Goal: Task Accomplishment & Management: Complete application form

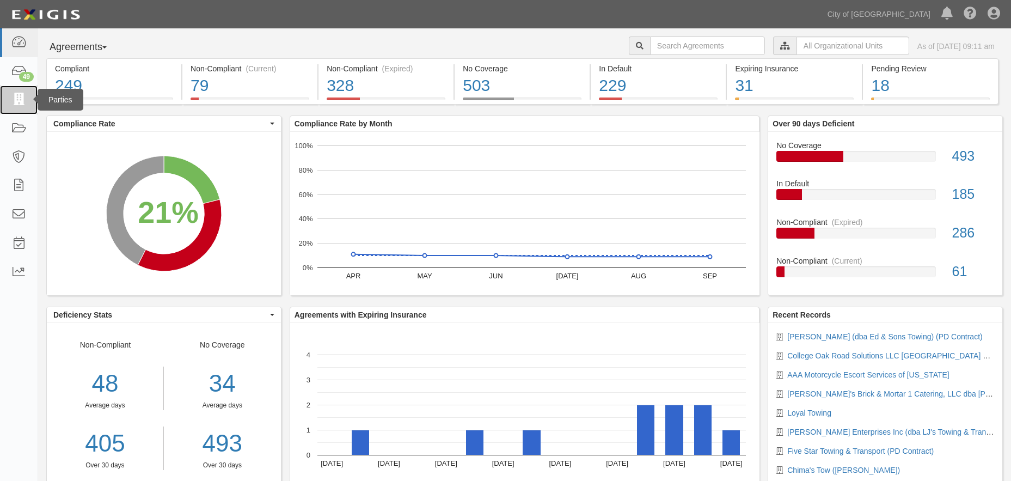
click at [22, 103] on icon at bounding box center [18, 100] width 15 height 13
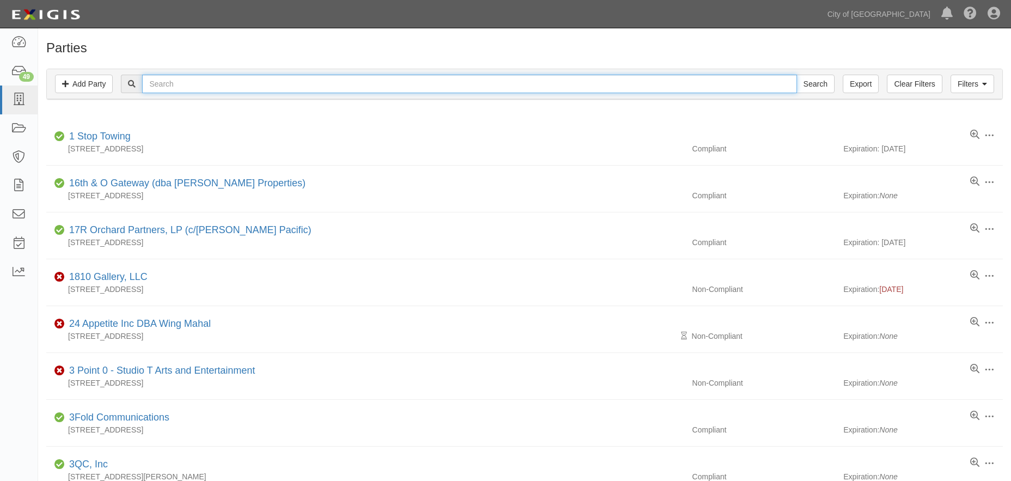
click at [294, 84] on input "text" at bounding box center [469, 84] width 654 height 19
type input "efinity"
click at [815, 88] on input "Search" at bounding box center [815, 84] width 38 height 19
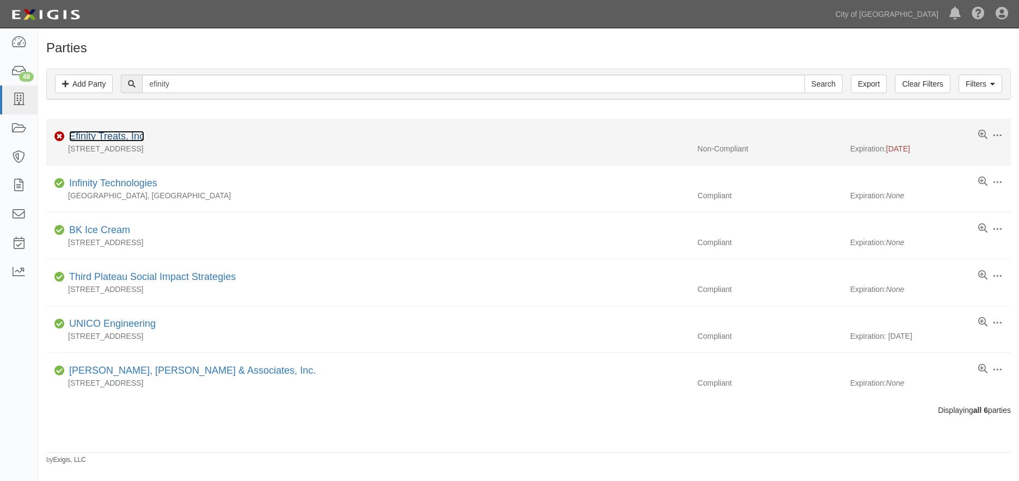
click at [126, 137] on link "Efinity Treats, Inc" at bounding box center [106, 136] width 75 height 11
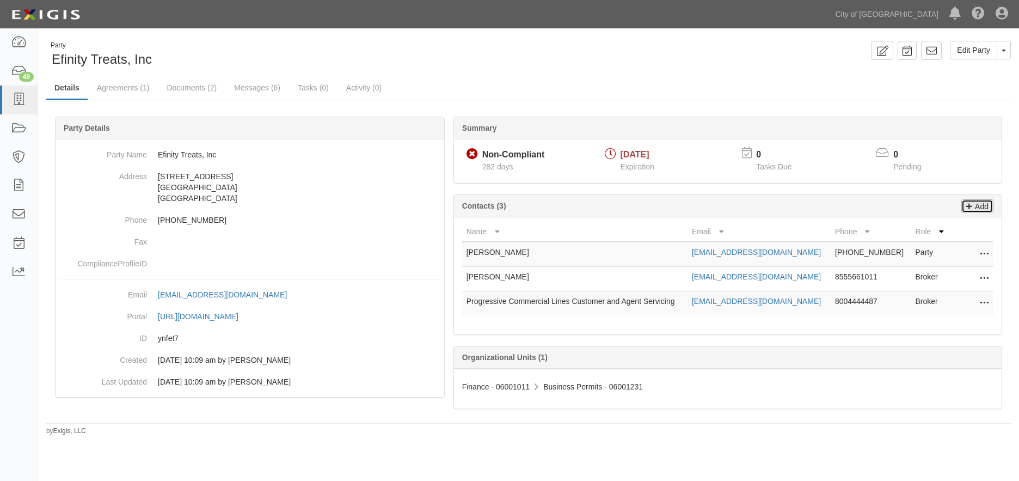
click at [985, 208] on p "Add" at bounding box center [980, 206] width 16 height 13
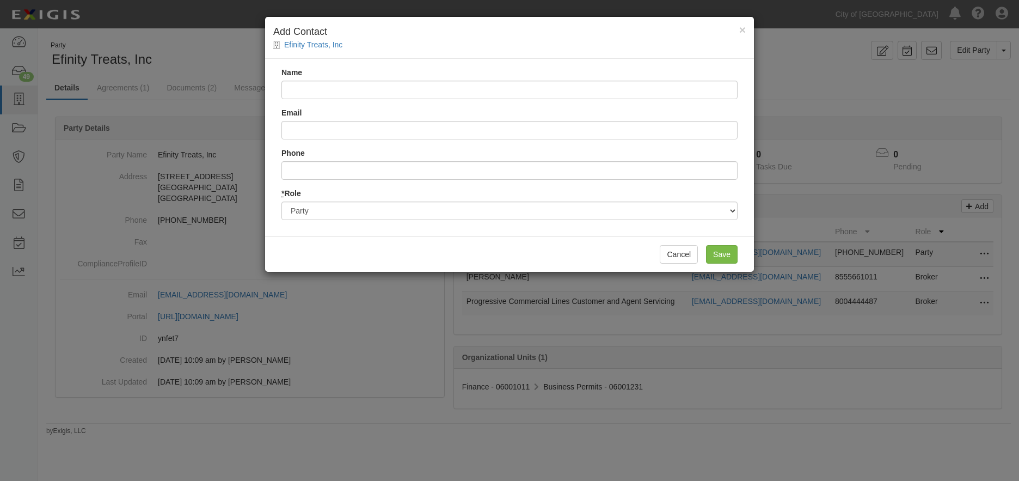
click at [402, 91] on input "Name" at bounding box center [509, 90] width 456 height 19
type input "Anthony Lee Cline"
click at [353, 135] on input "Email" at bounding box center [509, 130] width 456 height 19
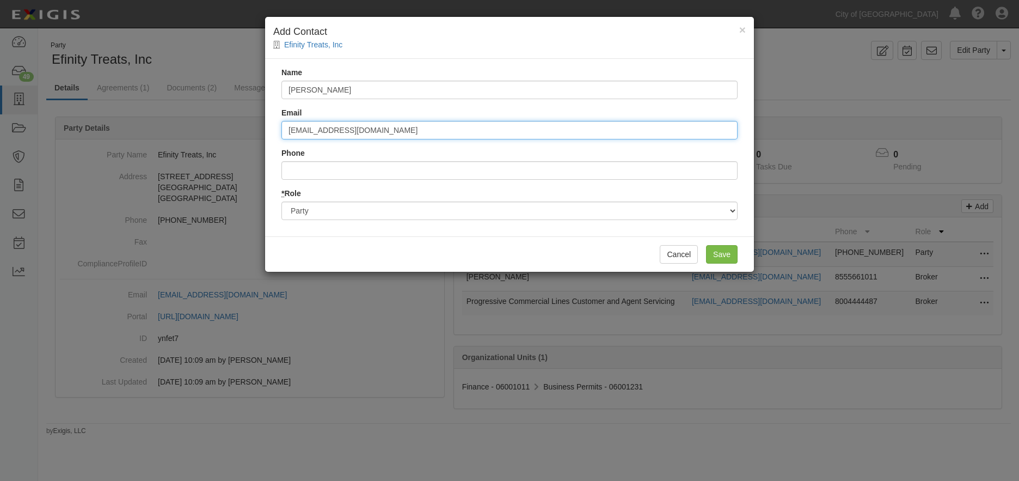
click at [341, 128] on input "support@cotereinsurance.com" at bounding box center [509, 130] width 456 height 19
type input "support@coterieinsurance.com"
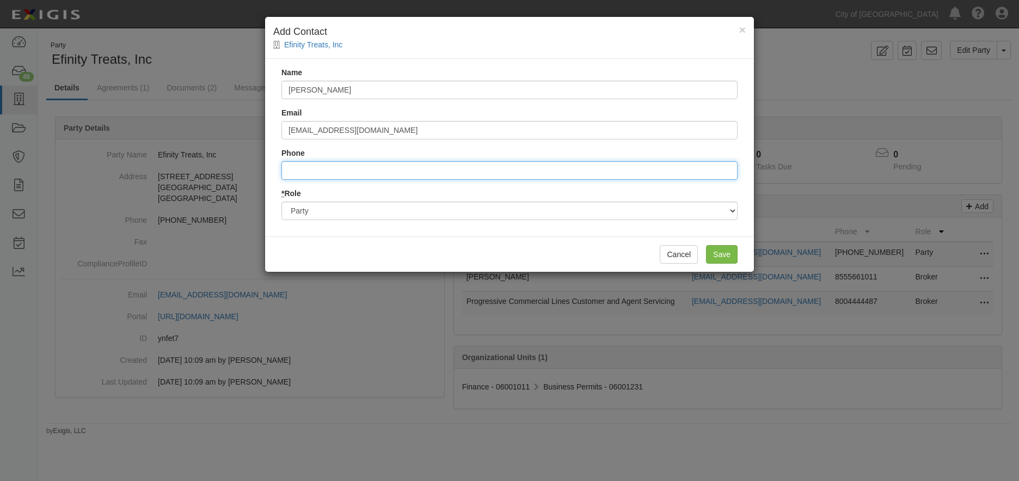
click at [320, 169] on input "Phone" at bounding box center [509, 170] width 456 height 19
type input "8555661011"
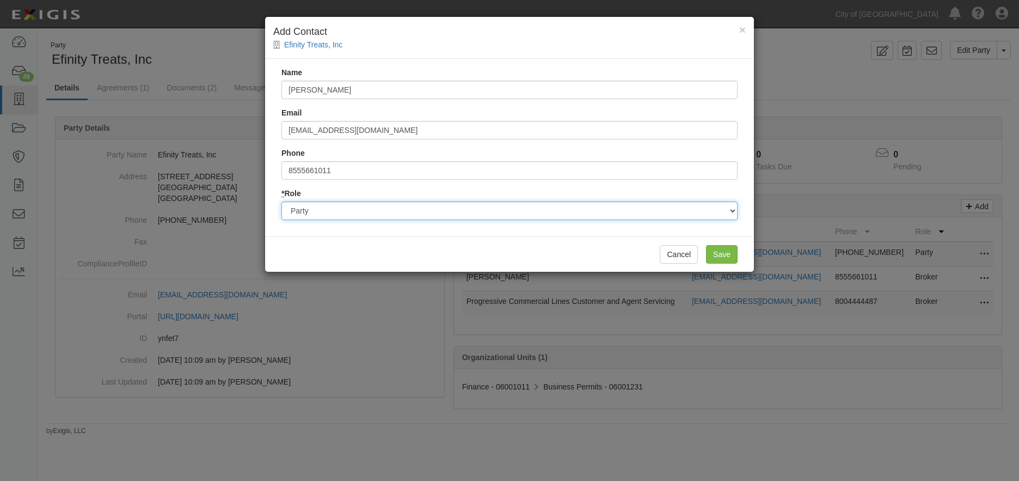
click at [444, 213] on select "Party Broker Other" at bounding box center [509, 210] width 456 height 19
select select "Broker"
click at [281, 201] on select "Party Broker Other" at bounding box center [509, 210] width 456 height 19
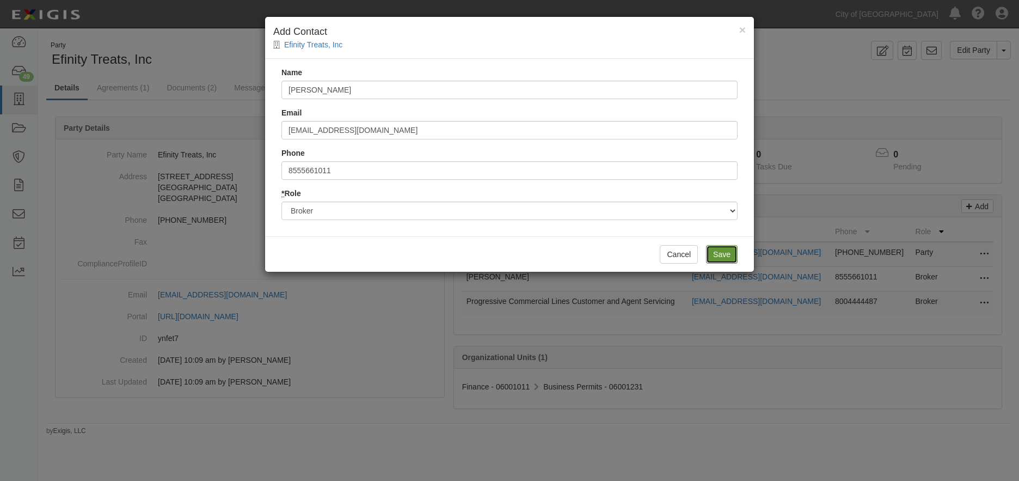
click at [725, 252] on input "Save" at bounding box center [722, 254] width 32 height 19
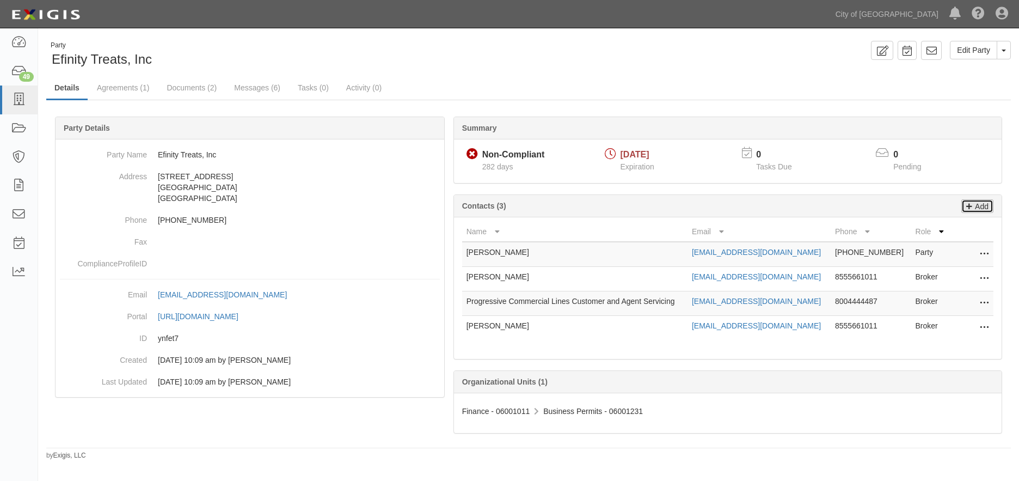
click at [976, 204] on p "Add" at bounding box center [980, 206] width 16 height 13
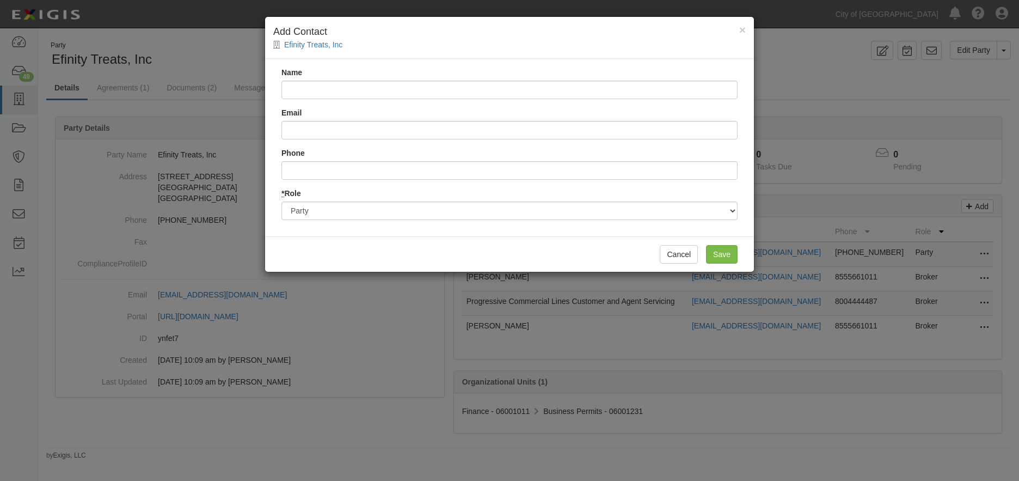
click at [455, 88] on input "Name" at bounding box center [509, 90] width 456 height 19
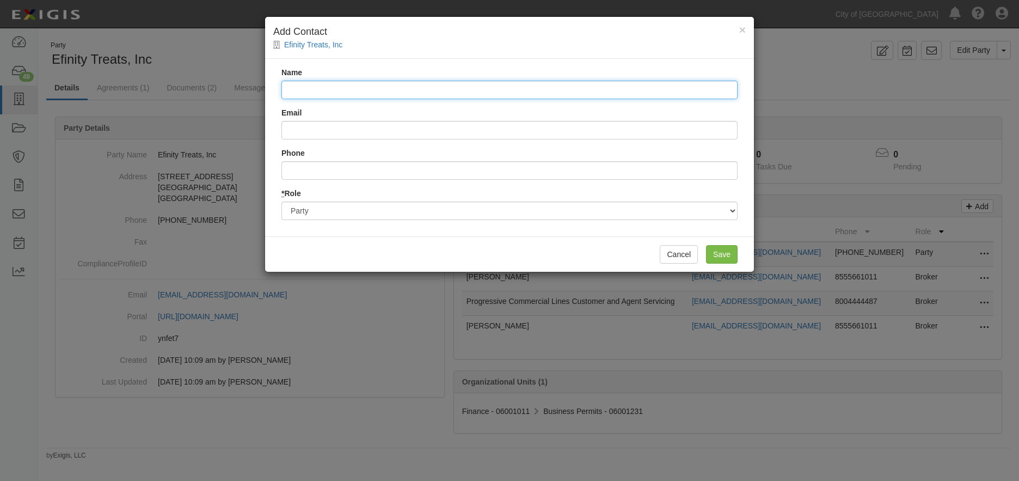
click at [404, 91] on input "Name" at bounding box center [509, 90] width 456 height 19
type input "Martin Lawson Agency"
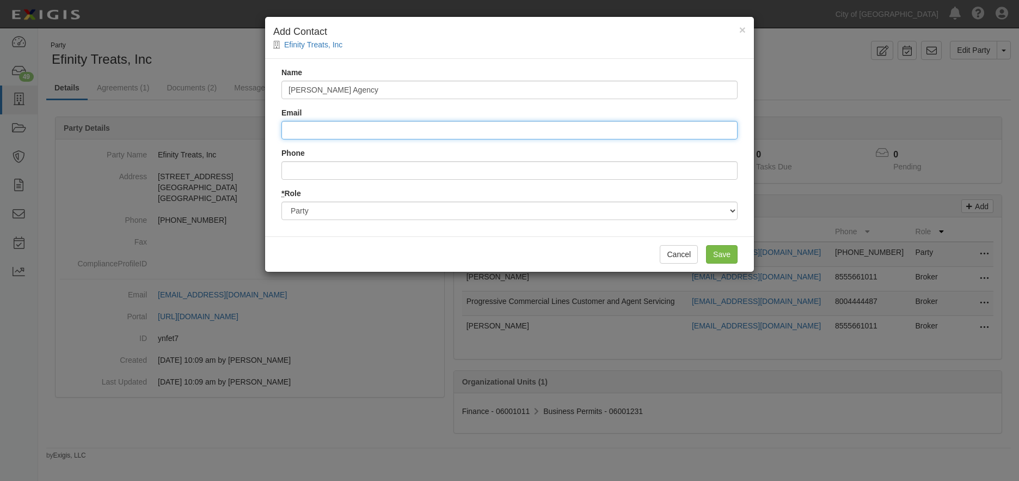
click at [328, 128] on input "Email" at bounding box center [509, 130] width 456 height 19
type input "mlawsonagency@yahoo.com"
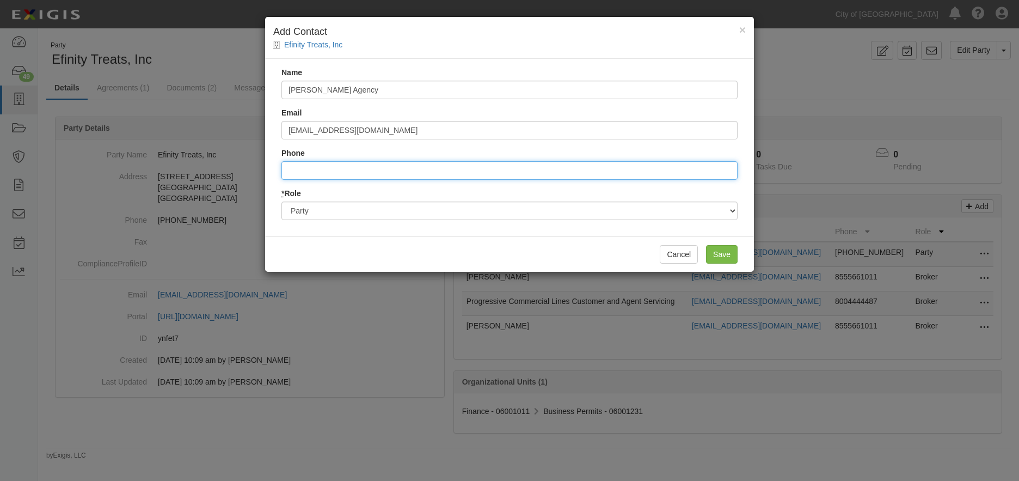
click at [322, 174] on input "Phone" at bounding box center [509, 170] width 456 height 19
type input "5108448145"
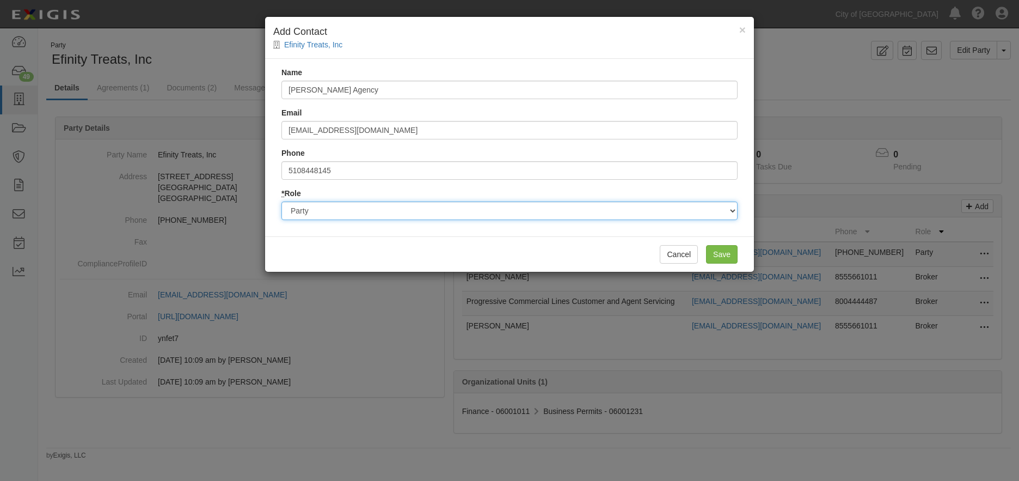
click at [344, 210] on select "Party Broker Other" at bounding box center [509, 210] width 456 height 19
select select "Broker"
click at [281, 201] on select "Party Broker Other" at bounding box center [509, 210] width 456 height 19
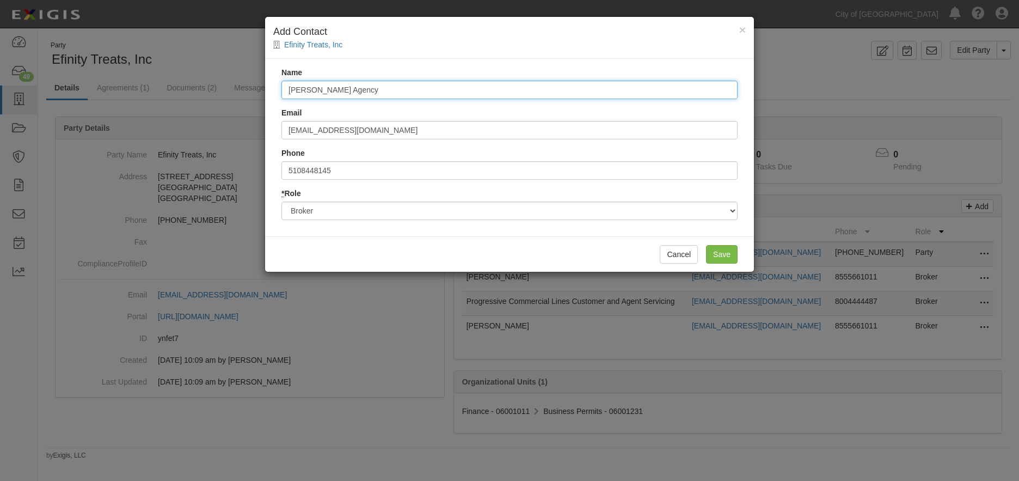
click at [401, 89] on input "Martin Lawson Agency" at bounding box center [509, 90] width 456 height 19
type input "Martin Lawson Agency (Auto)"
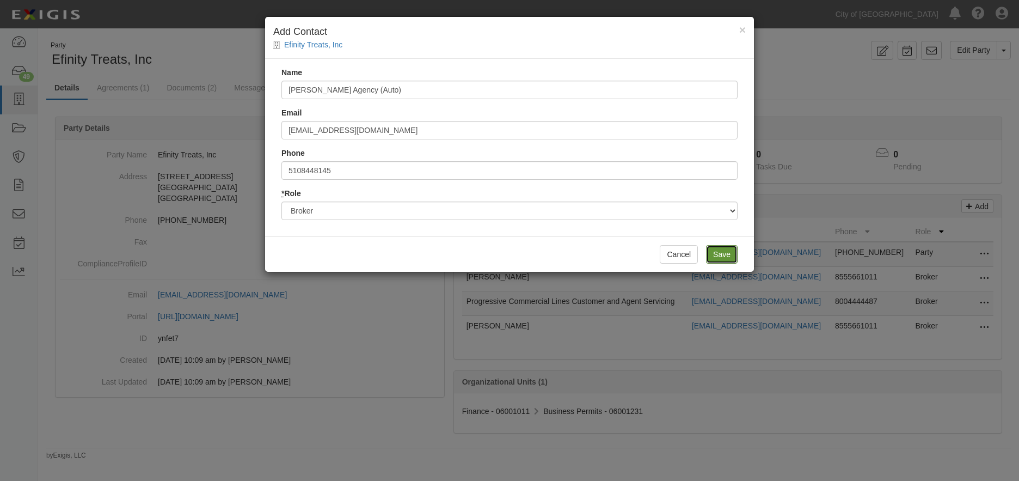
click at [721, 254] on input "Save" at bounding box center [722, 254] width 32 height 19
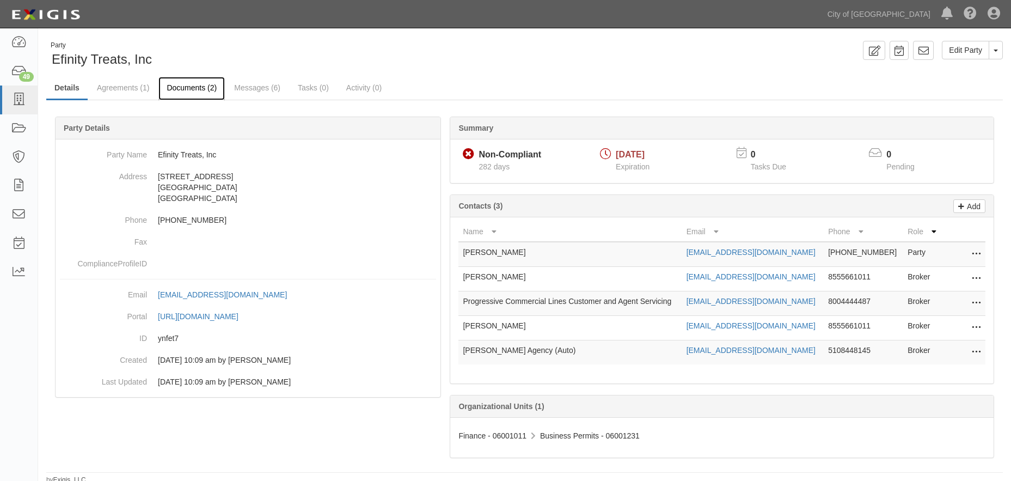
click at [210, 90] on link "Documents (2)" at bounding box center [191, 88] width 66 height 23
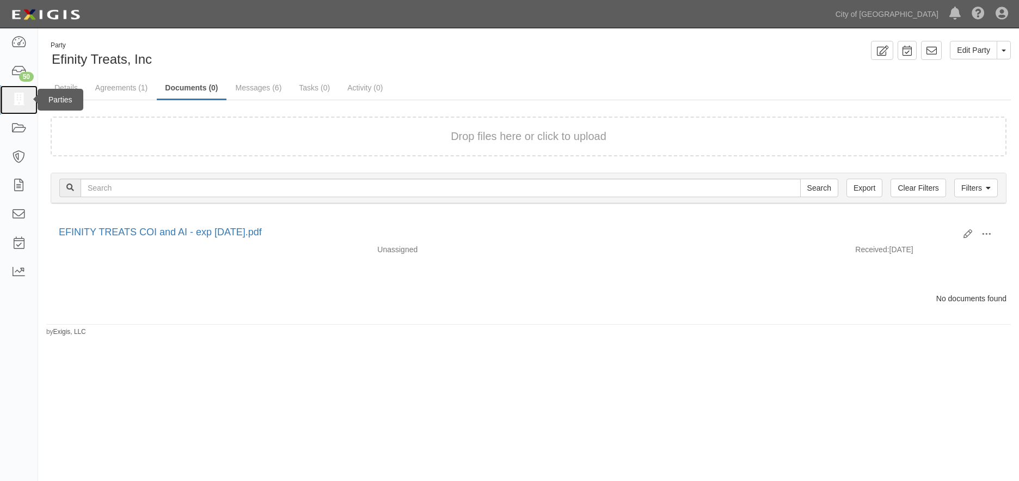
click at [20, 103] on icon at bounding box center [18, 100] width 15 height 13
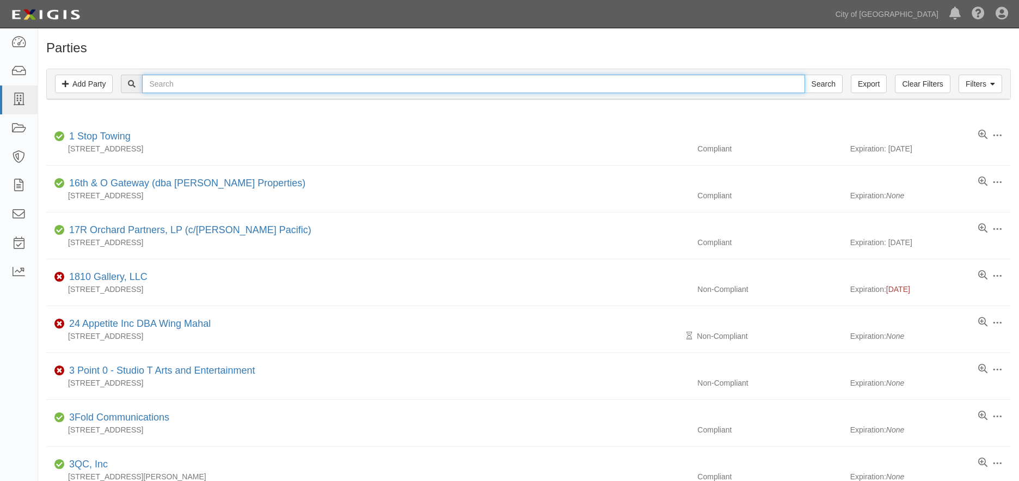
click at [211, 85] on input "text" at bounding box center [473, 84] width 662 height 19
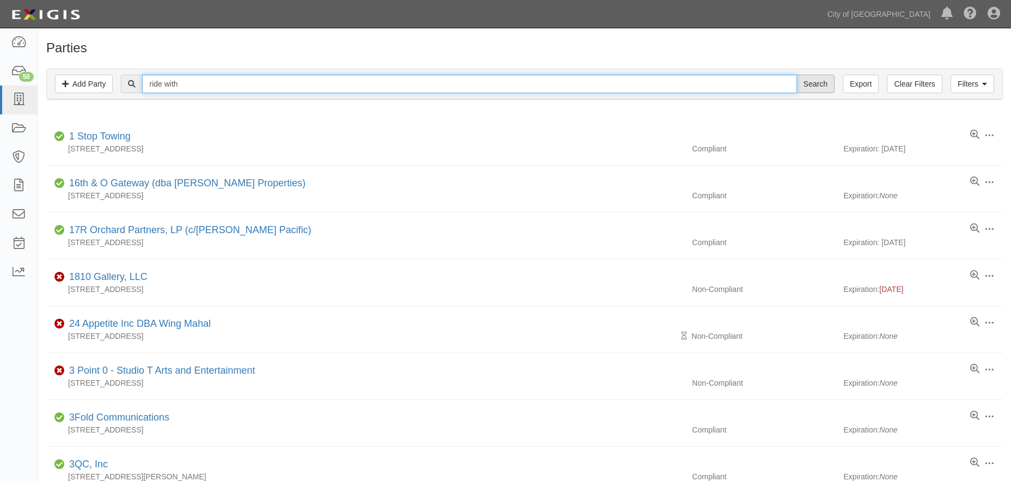
type input "ride with"
click at [808, 88] on input "Search" at bounding box center [815, 84] width 38 height 19
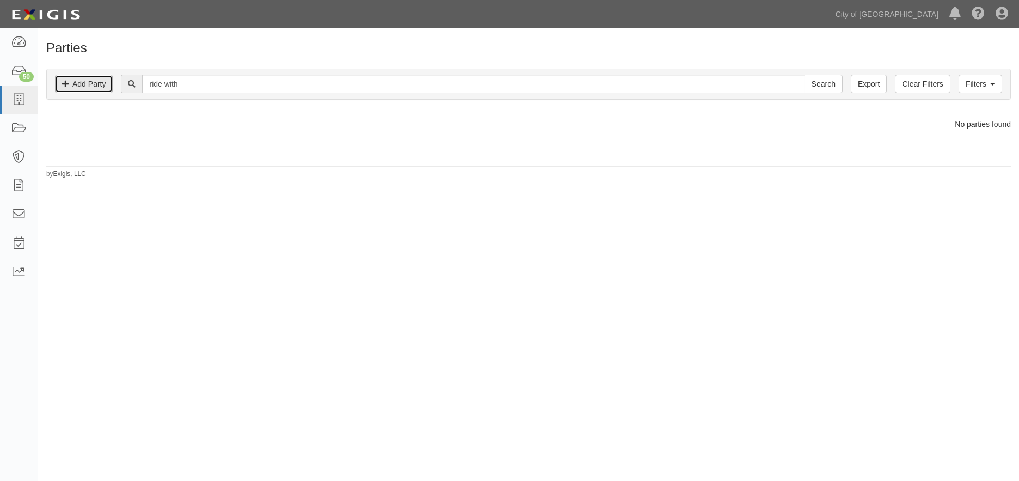
click at [94, 90] on link "Add Party" at bounding box center [84, 84] width 58 height 19
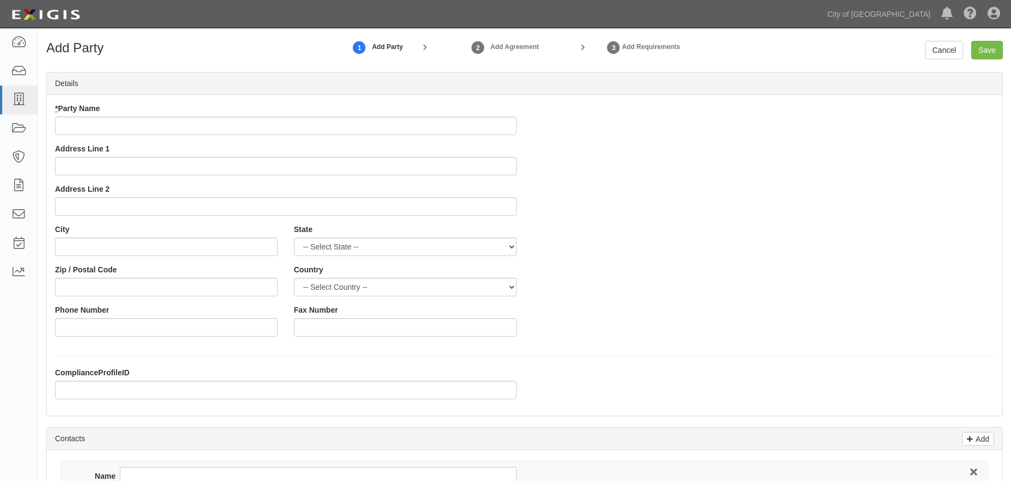
click at [99, 127] on input "* Party Name" at bounding box center [286, 125] width 462 height 19
type input "Ride With [PERSON_NAME]"
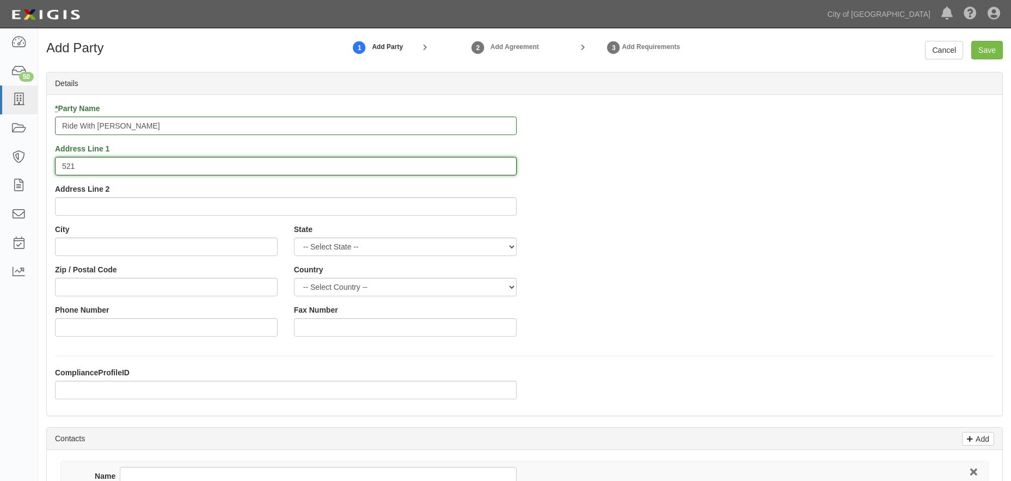
click at [250, 168] on input "521" at bounding box center [286, 166] width 462 height 19
type input "521 27th St., Apt 3"
type input "Sacramento"
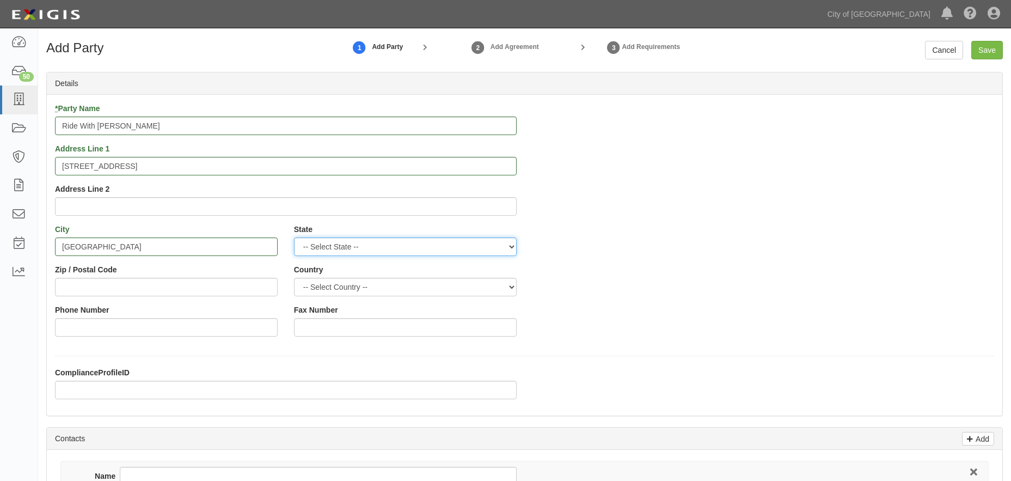
select select "CA"
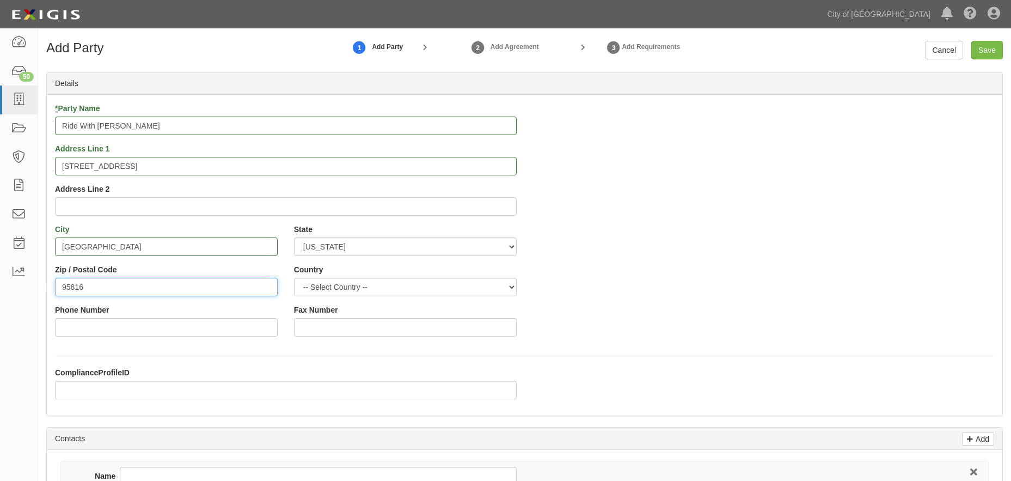
type input "95816"
select select "US"
click at [118, 325] on input "Phone Number" at bounding box center [166, 327] width 223 height 19
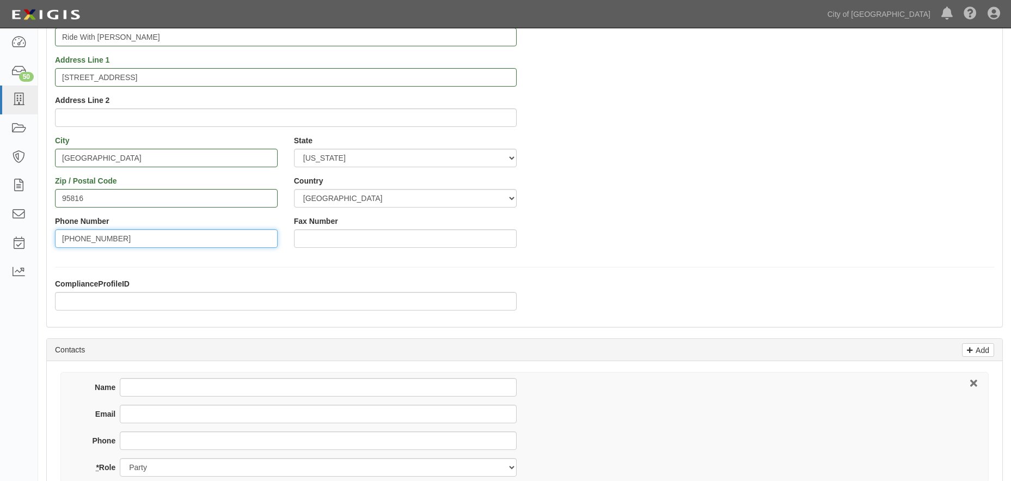
scroll to position [109, 0]
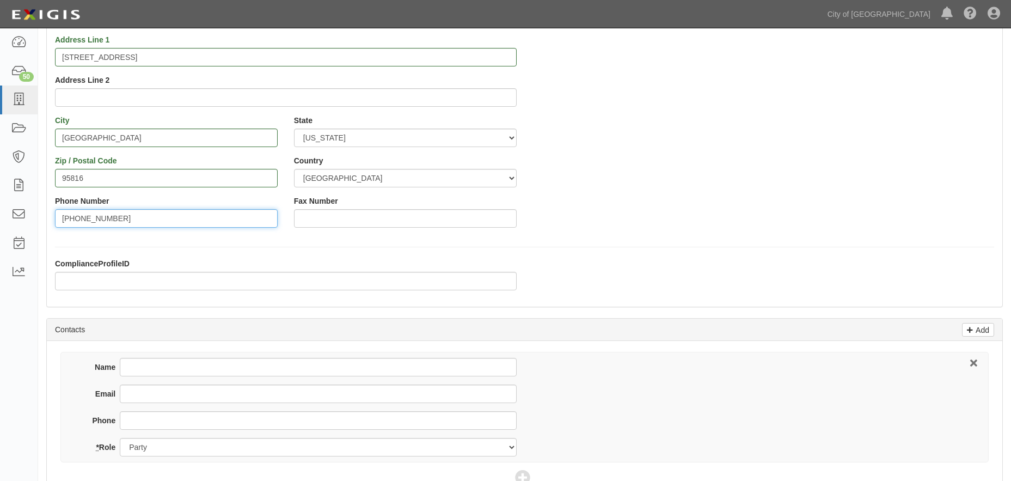
type input "916-912-5129"
click at [291, 366] on input "Name" at bounding box center [318, 367] width 396 height 19
type input "Amy Bowen"
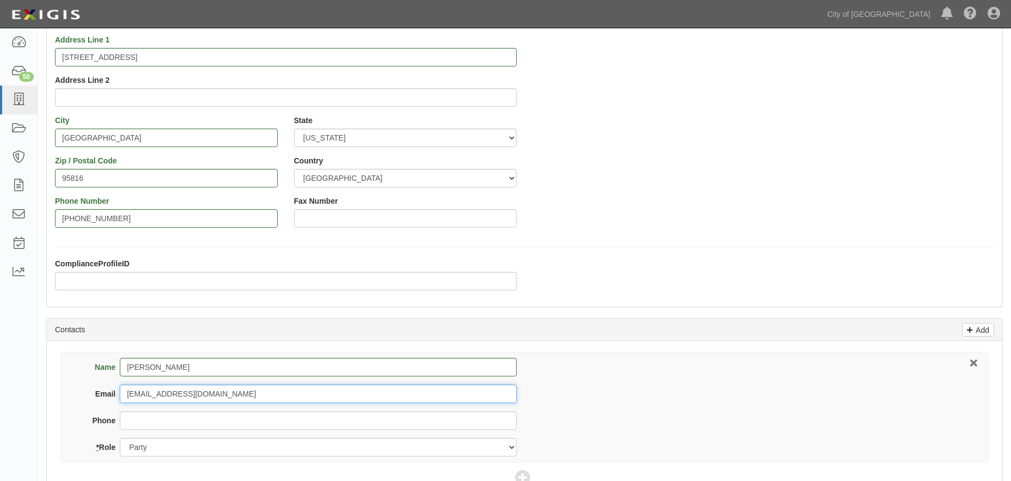
type input "bowen1571@gmail.com"
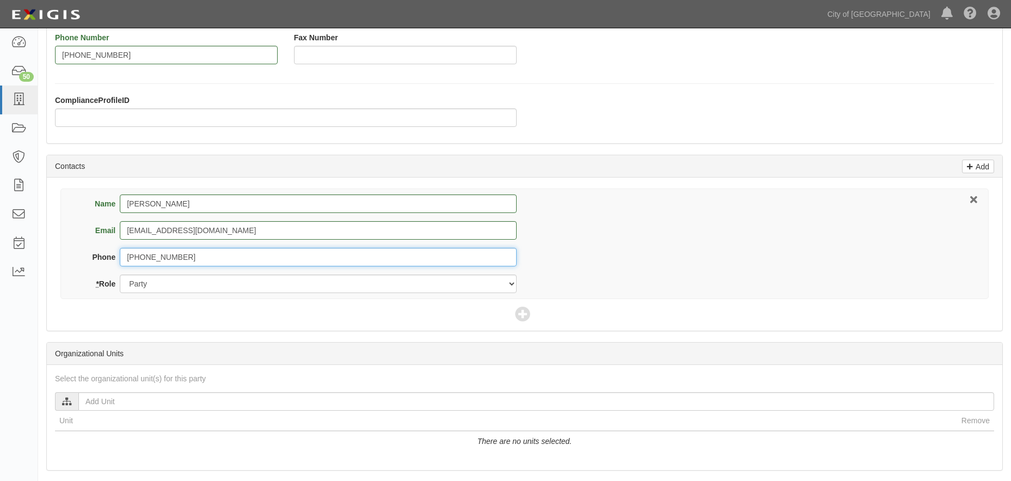
scroll to position [327, 0]
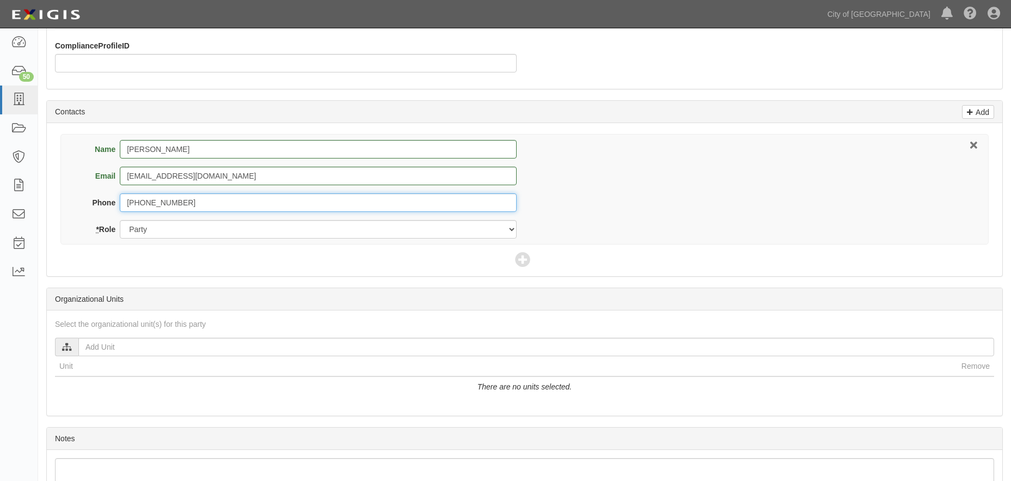
type input "916-912-5129"
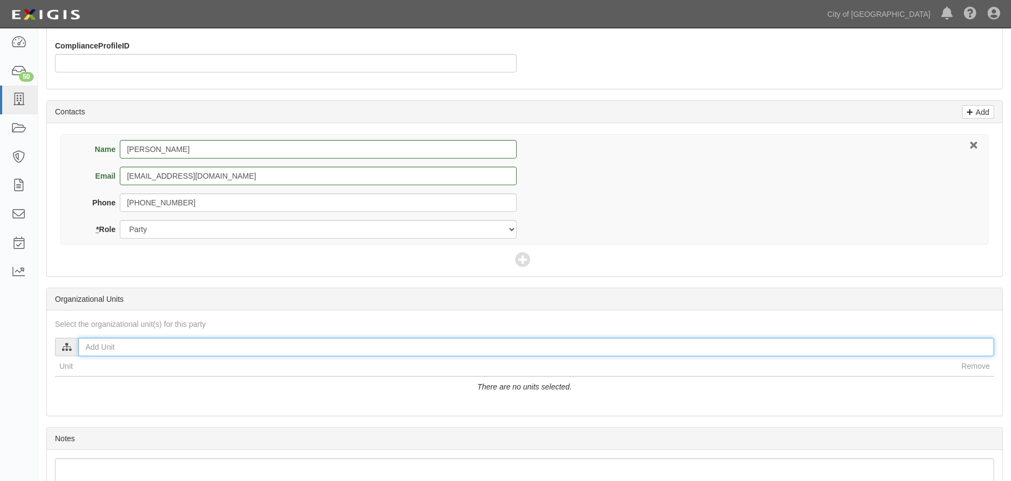
click at [446, 351] on input "text" at bounding box center [536, 346] width 916 height 19
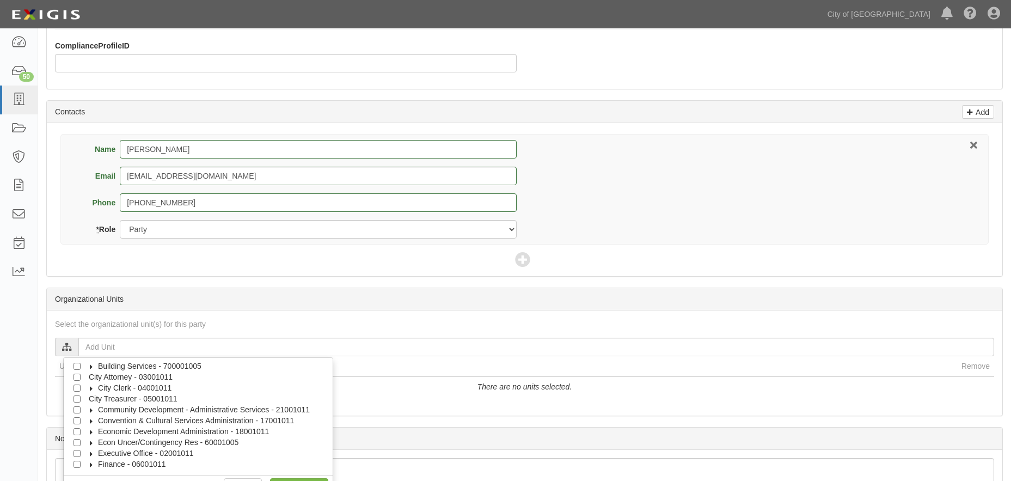
click at [89, 462] on icon at bounding box center [92, 464] width 8 height 5
click at [87, 442] on input "Budget Office - 06001411" at bounding box center [86, 442] width 7 height 7
checkbox input "true"
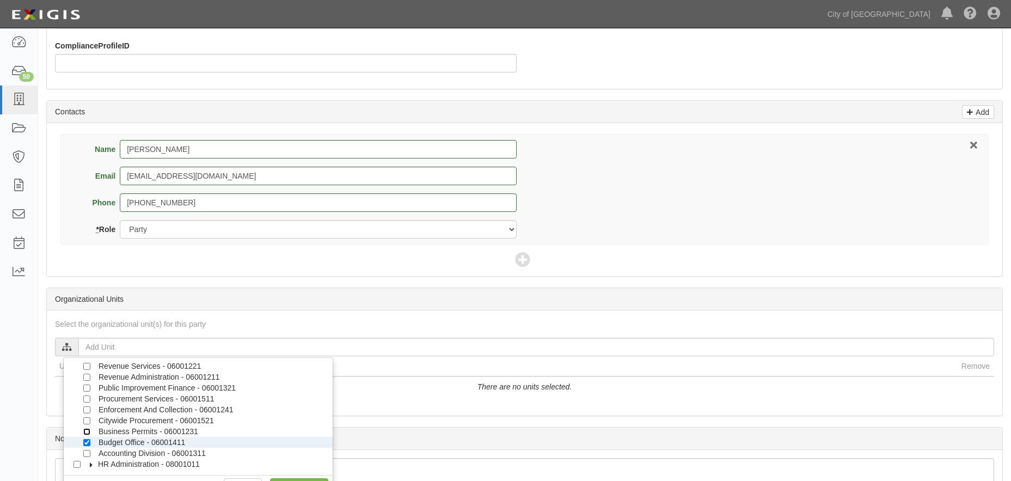
click at [84, 432] on input "Business Permits - 06001231" at bounding box center [86, 431] width 7 height 7
checkbox input "true"
click at [85, 442] on input "Budget Office - 06001411" at bounding box center [86, 442] width 7 height 7
checkbox input "false"
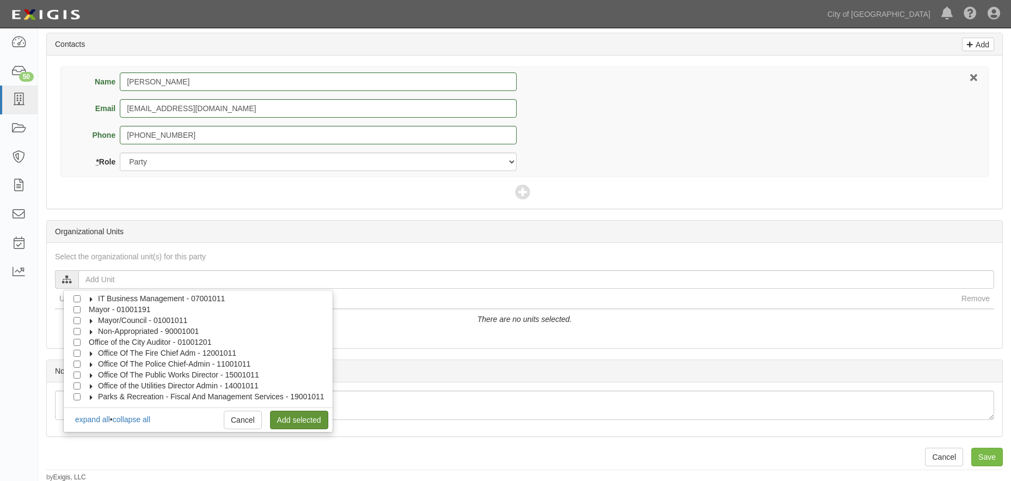
scroll to position [395, 0]
click at [322, 421] on link "Add selected" at bounding box center [299, 418] width 58 height 19
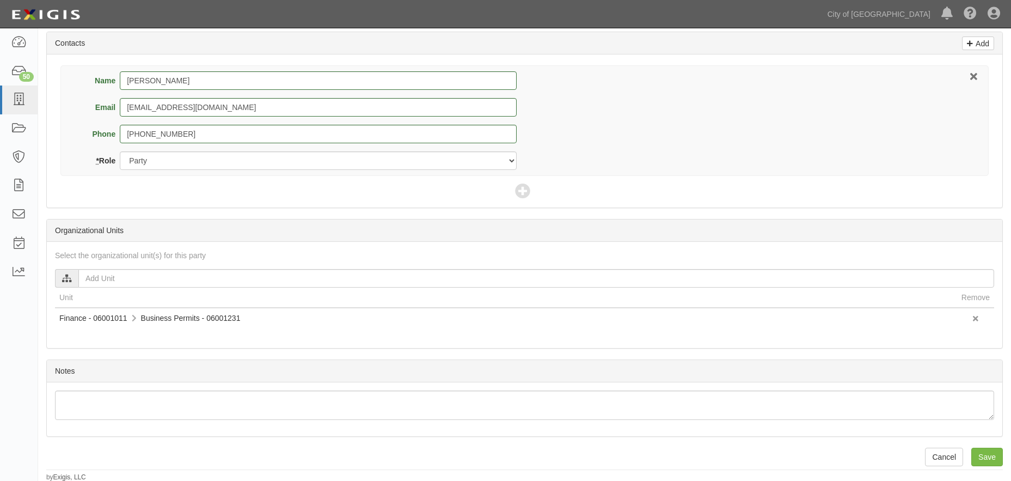
scroll to position [0, 0]
click at [987, 452] on input "Save" at bounding box center [987, 456] width 32 height 19
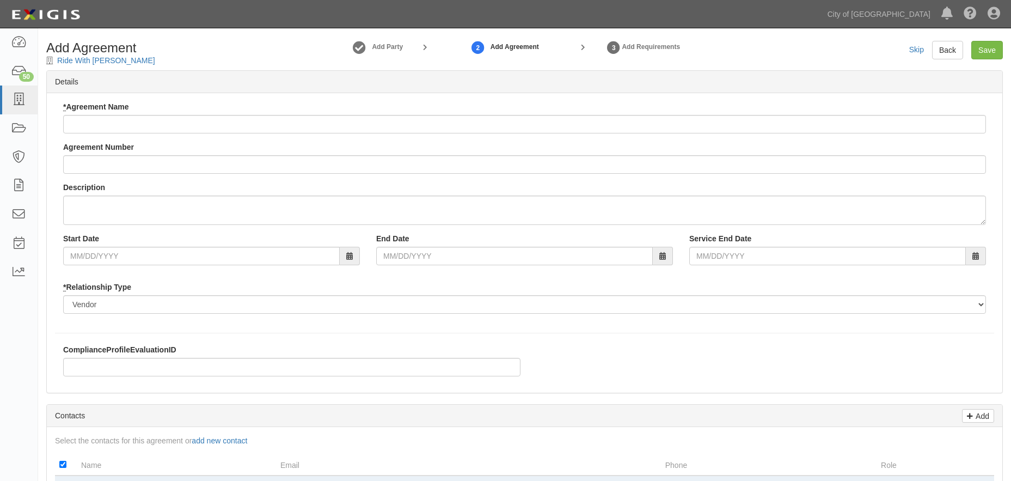
click at [182, 125] on input "* Agreement Name" at bounding box center [524, 124] width 923 height 19
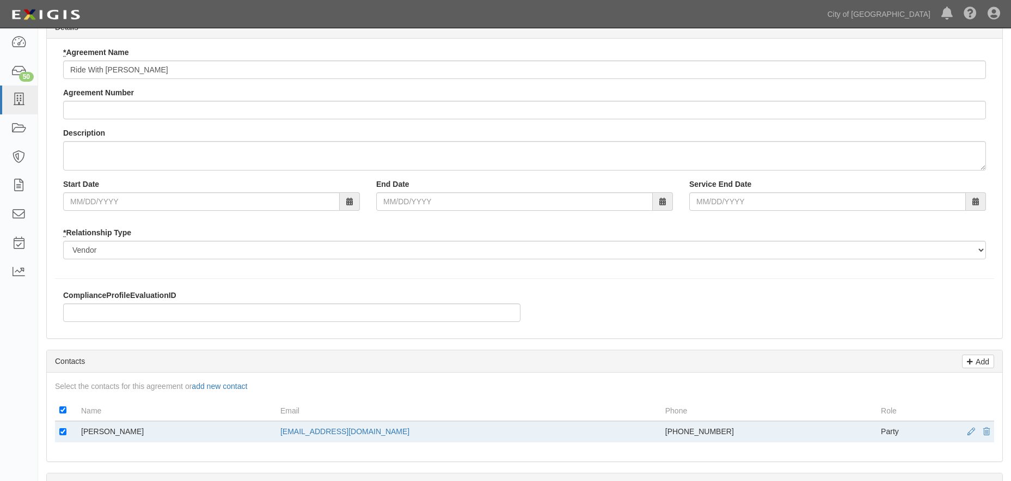
scroll to position [109, 0]
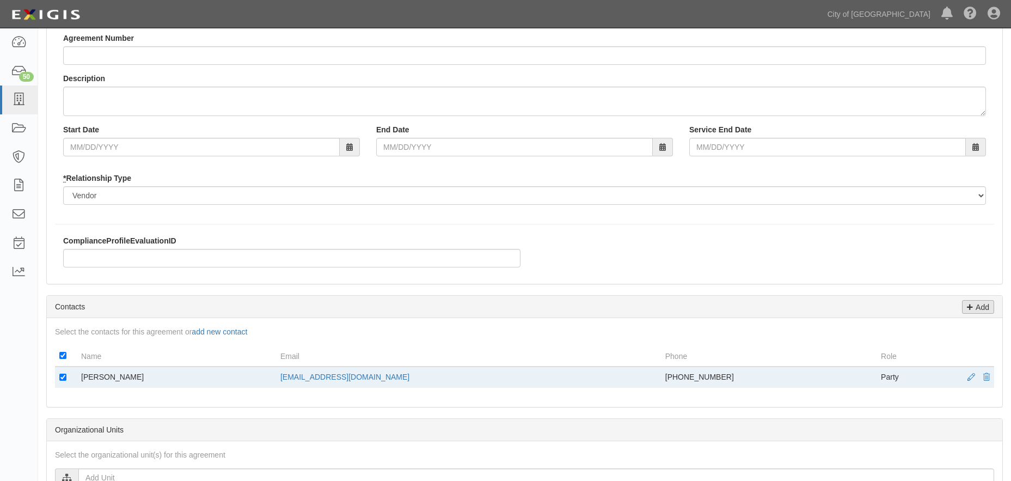
type input "Ride With [PERSON_NAME]"
click at [981, 306] on p "Add" at bounding box center [981, 306] width 16 height 13
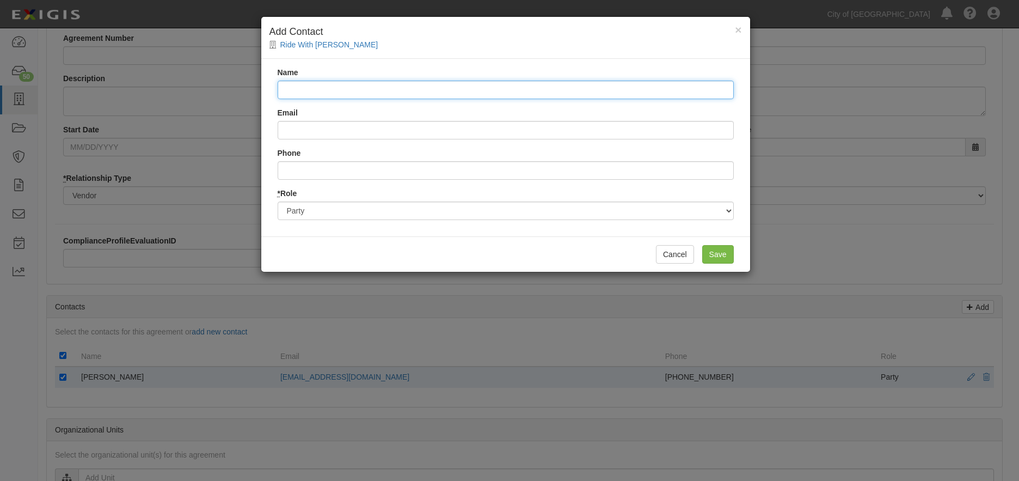
click at [453, 89] on input "Name" at bounding box center [506, 90] width 456 height 19
type input "Next First Insurance Agency (GL)"
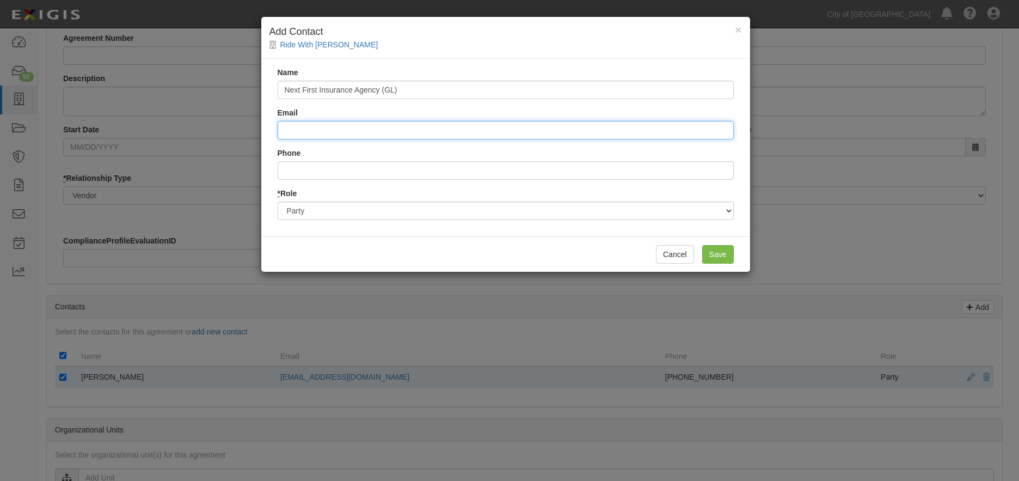
click at [358, 125] on input "Email" at bounding box center [506, 130] width 456 height 19
type input "[EMAIL_ADDRESS][DOMAIN_NAME]"
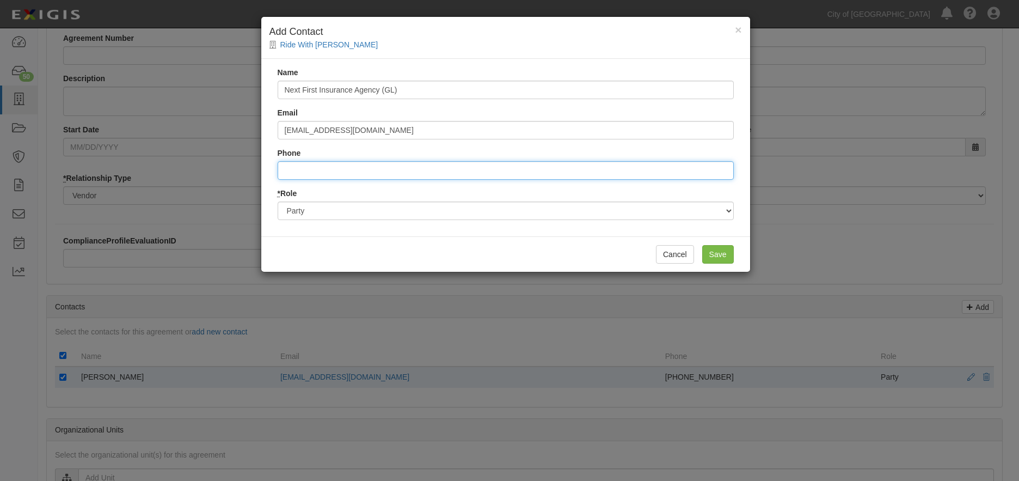
click at [373, 171] on input "Phone" at bounding box center [506, 170] width 456 height 19
type input "8552225919"
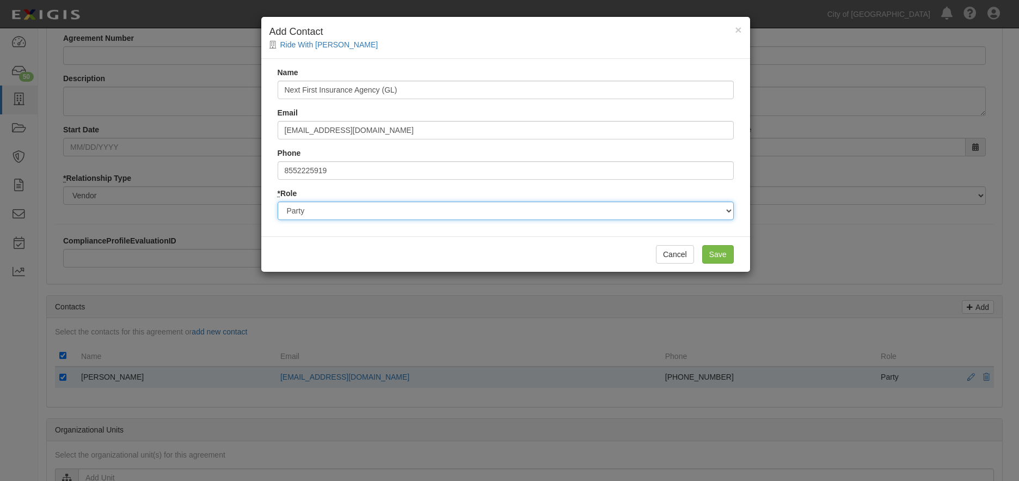
click at [369, 217] on select "Party Broker Other" at bounding box center [506, 210] width 456 height 19
select select "Broker"
click at [278, 201] on select "Party Broker Other" at bounding box center [506, 210] width 456 height 19
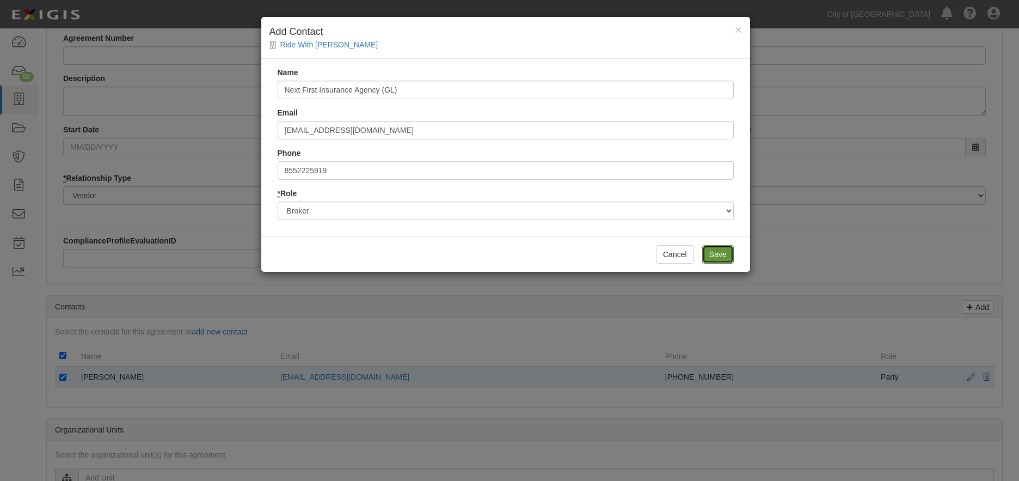
click at [721, 255] on input "Save" at bounding box center [718, 254] width 32 height 19
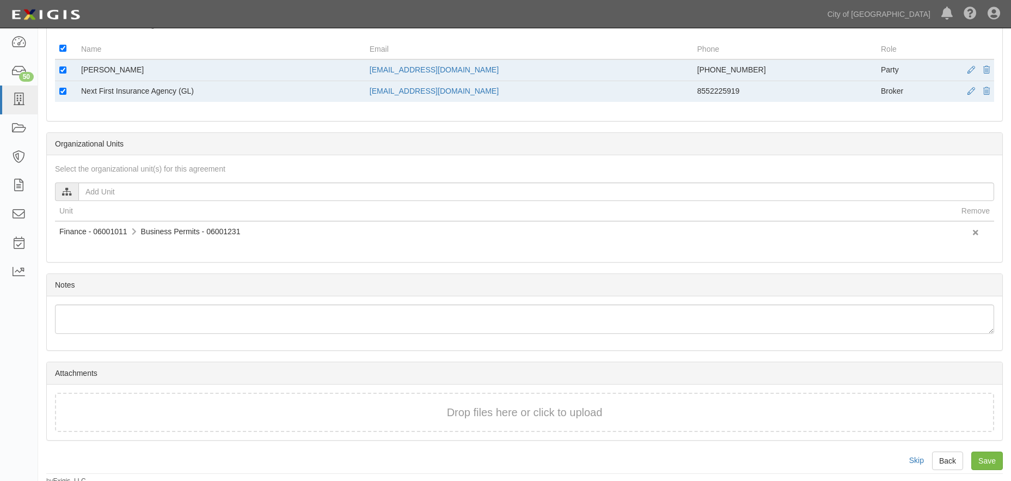
scroll to position [421, 0]
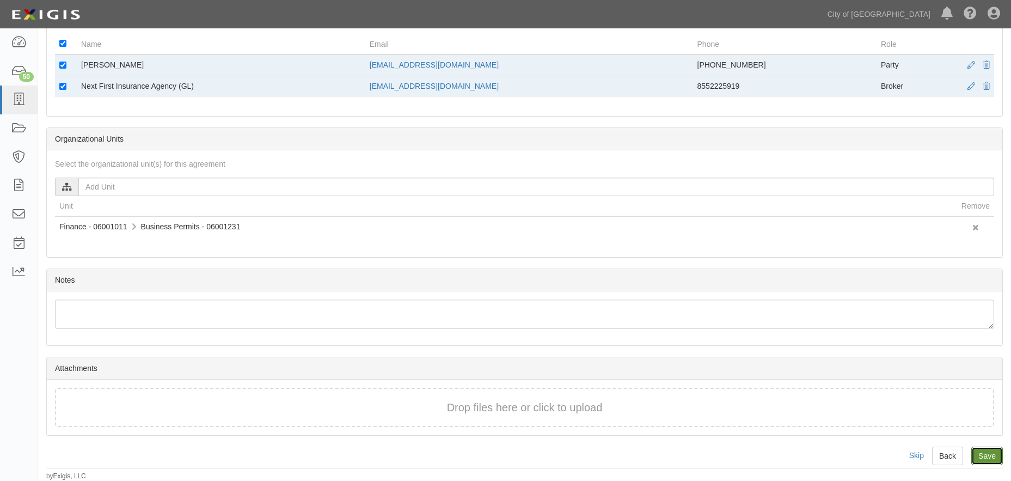
click at [986, 452] on input "Save" at bounding box center [987, 455] width 32 height 19
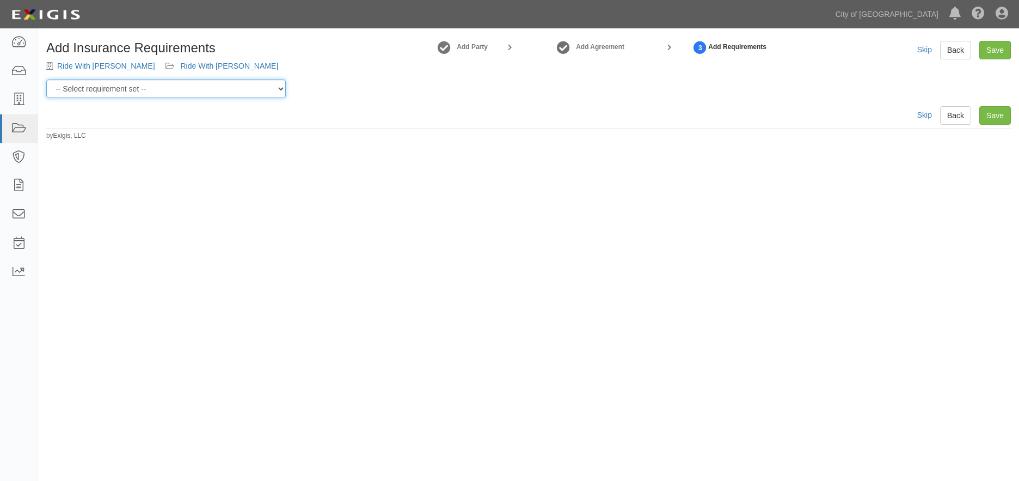
click at [277, 89] on select "-- Select requirement set -- Construction + Pollution Contract Type 0 - Standar…" at bounding box center [166, 88] width 240 height 19
select select "40118"
click at [46, 79] on select "-- Select requirement set -- Construction + Pollution Contract Type 0 - Standar…" at bounding box center [166, 88] width 240 height 19
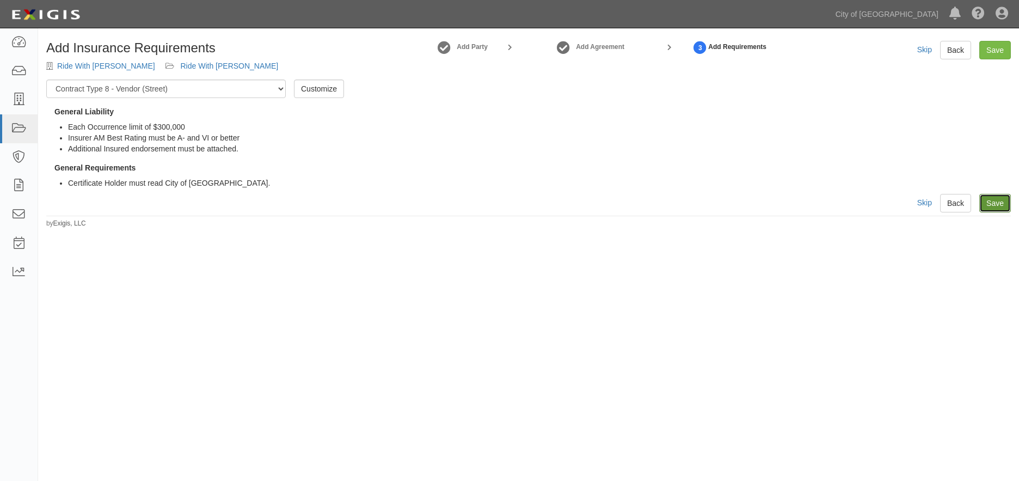
click at [993, 209] on link "Save" at bounding box center [995, 203] width 32 height 19
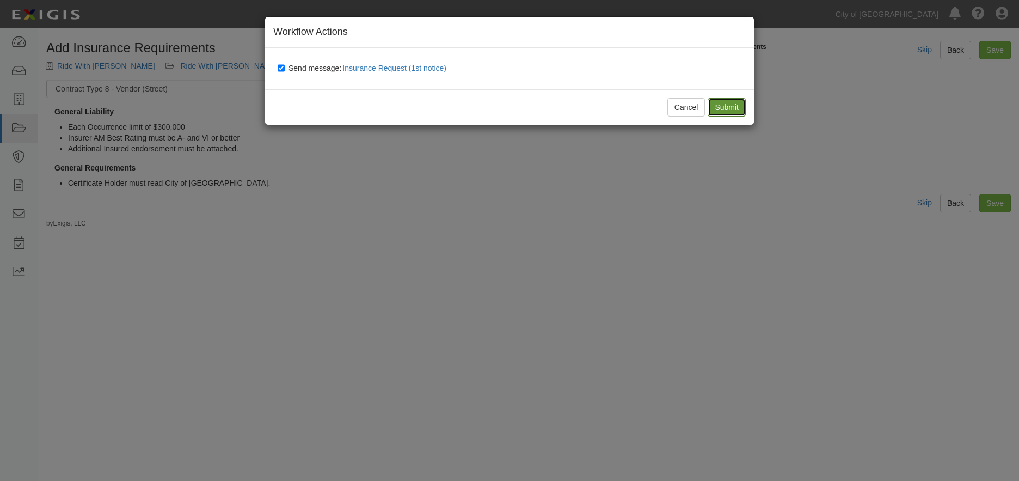
click at [723, 103] on input "Submit" at bounding box center [727, 107] width 38 height 19
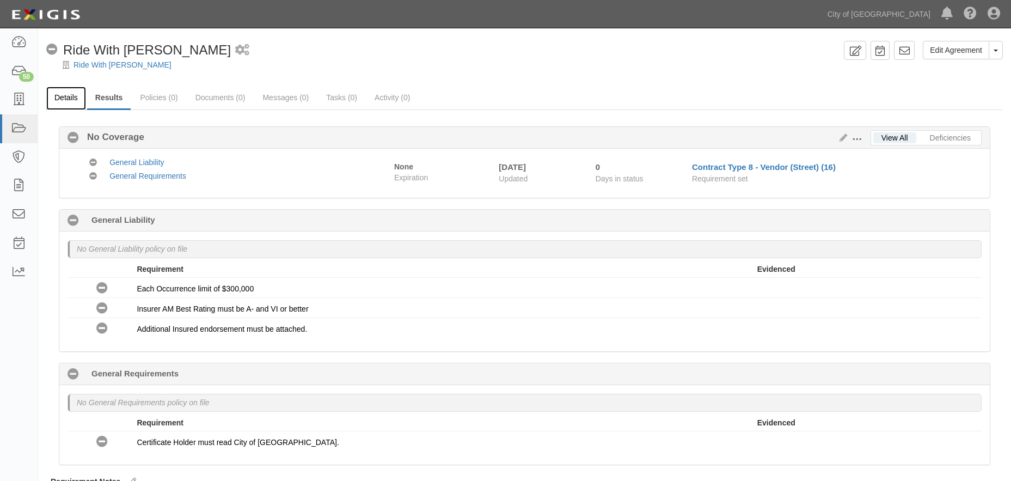
click at [70, 100] on link "Details" at bounding box center [66, 98] width 40 height 23
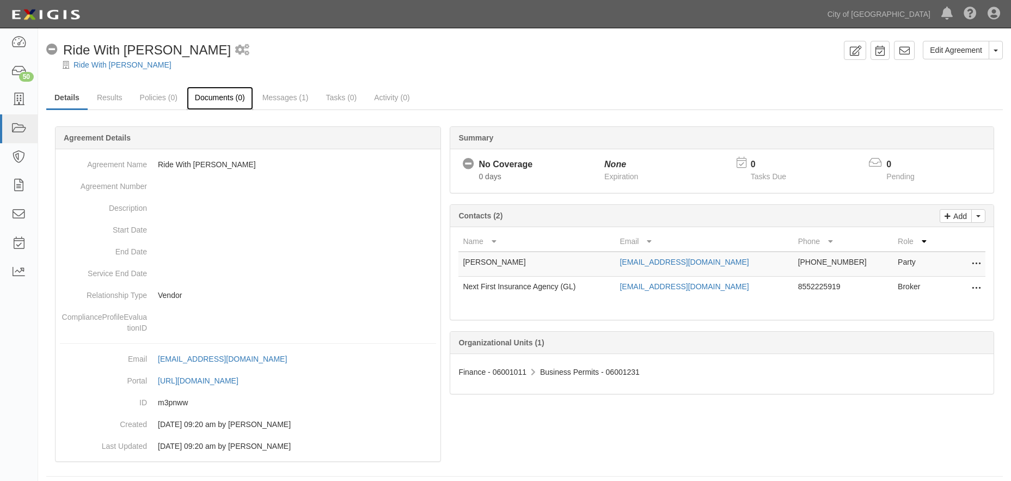
click at [219, 97] on link "Documents (0)" at bounding box center [220, 98] width 66 height 23
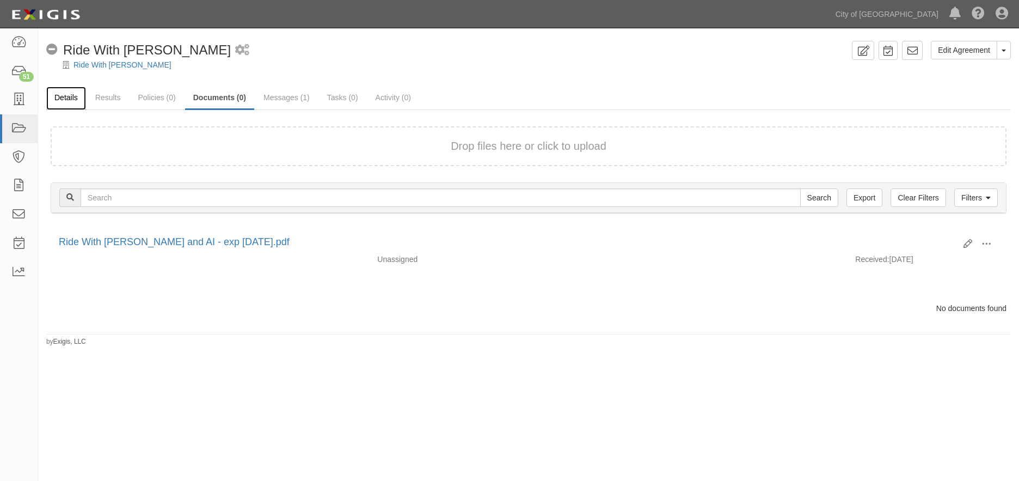
click at [68, 100] on link "Details" at bounding box center [66, 98] width 40 height 23
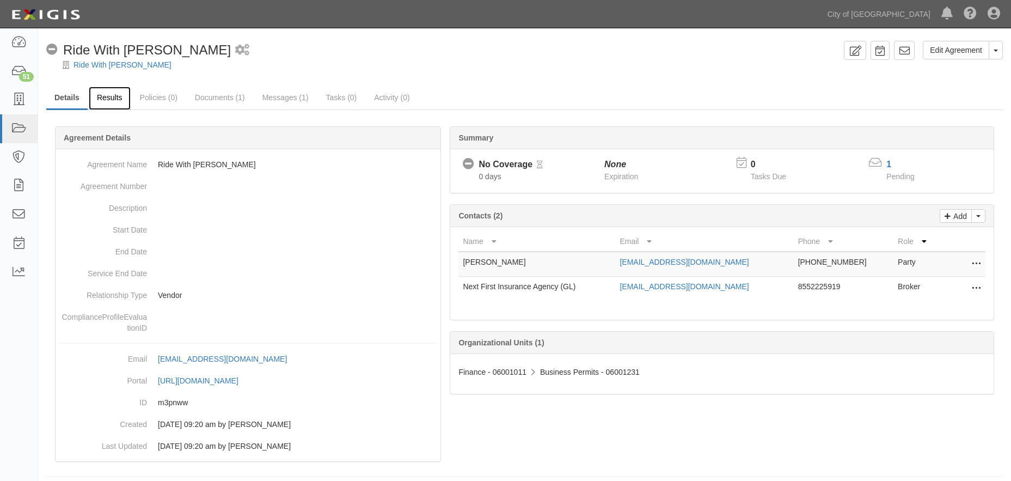
click at [111, 99] on link "Results" at bounding box center [110, 98] width 42 height 23
